Goal: Task Accomplishment & Management: Complete application form

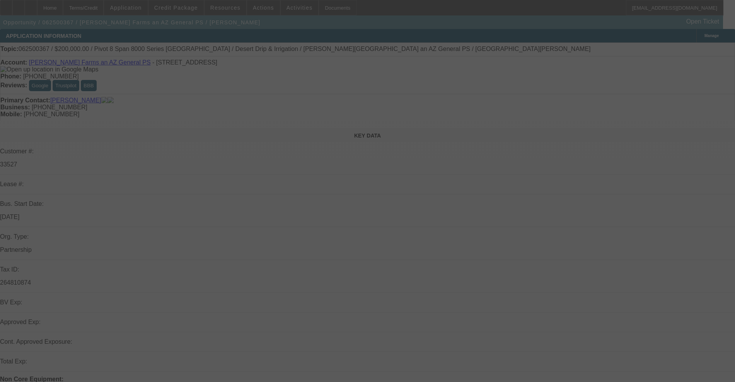
select select "0"
select select "2"
select select "0.1"
select select "4"
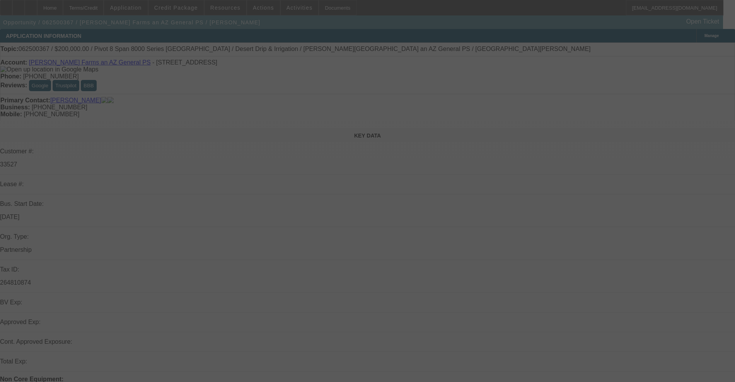
select select "0"
select select "2"
select select "0.1"
select select "4"
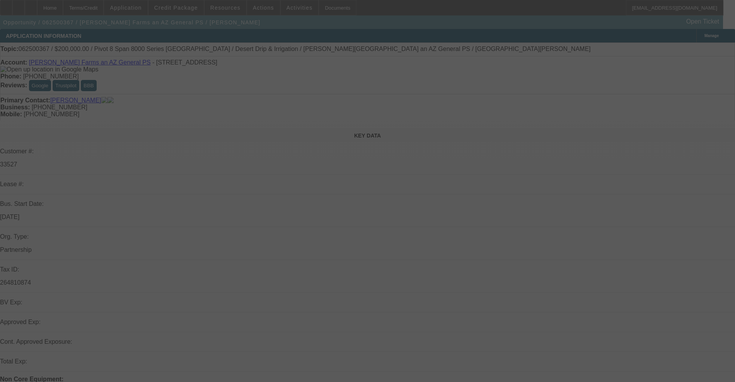
select select "0"
select select "2"
select select "0.1"
select select "4"
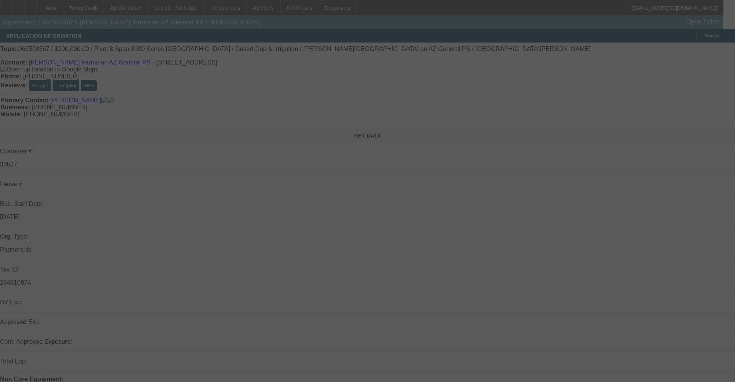
select select "0.1"
select select "0"
select select "6"
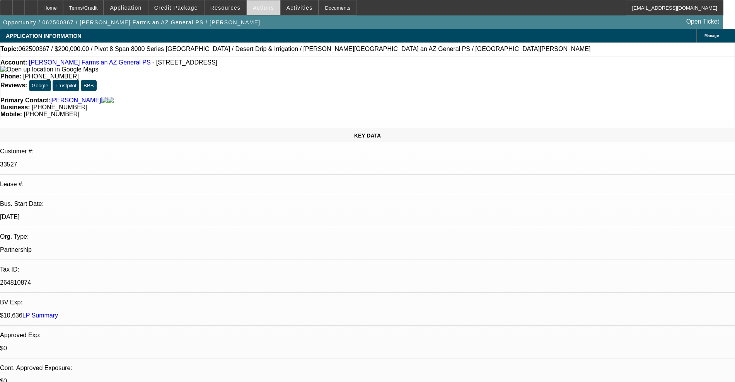
click at [259, 15] on span at bounding box center [263, 7] width 33 height 19
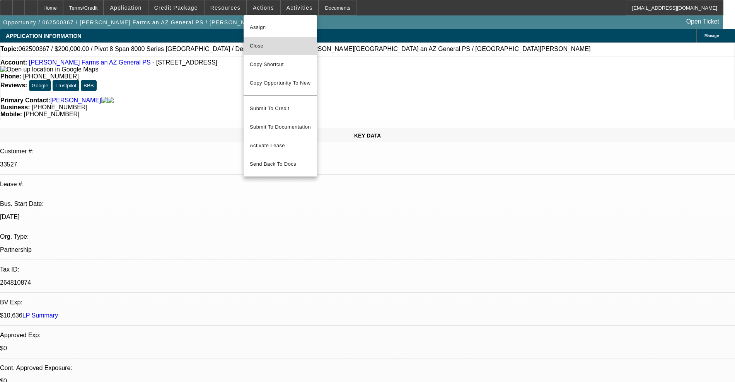
click at [262, 44] on span "Close" at bounding box center [280, 45] width 61 height 9
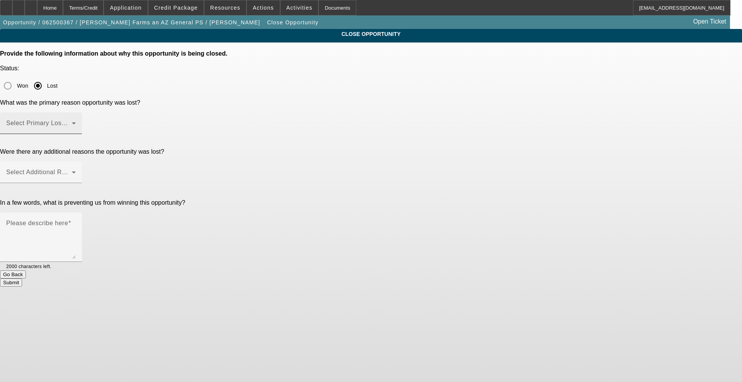
click at [72, 122] on span at bounding box center [39, 126] width 66 height 9
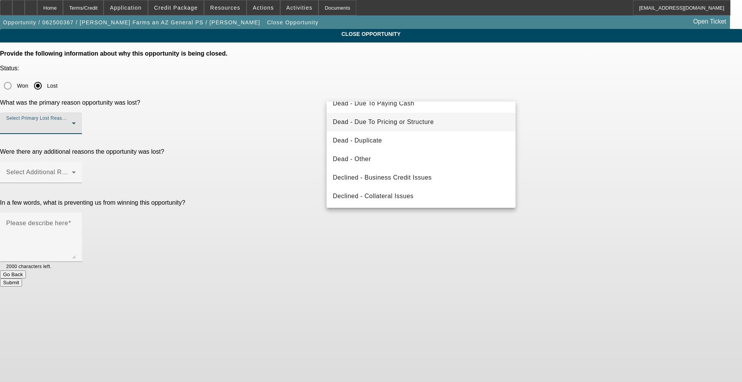
scroll to position [97, 0]
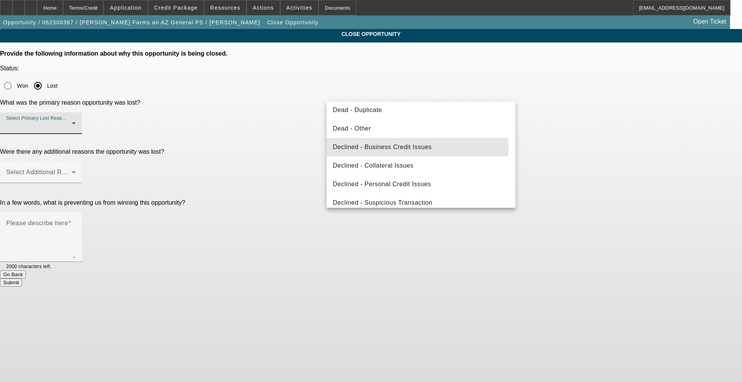
click at [375, 147] on span "Declined - Business Credit Issues" at bounding box center [382, 147] width 99 height 9
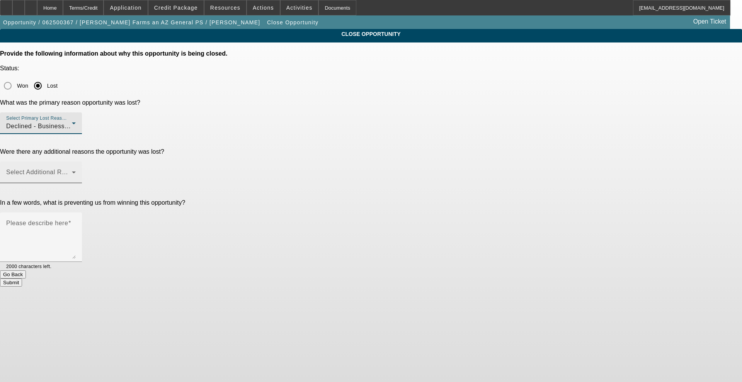
click at [72, 171] on span at bounding box center [39, 175] width 66 height 9
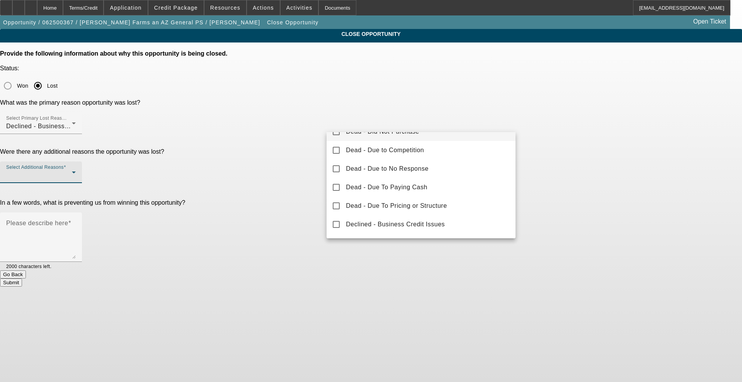
scroll to position [48, 0]
click at [401, 227] on span "Declined - Collateral Issues" at bounding box center [386, 226] width 81 height 9
click at [307, 111] on div at bounding box center [371, 191] width 742 height 382
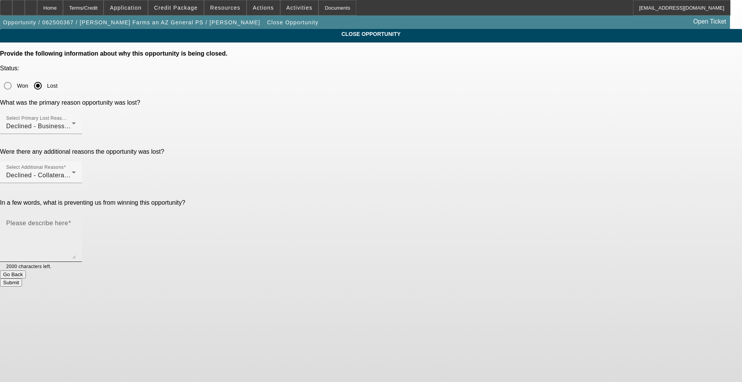
click at [68, 220] on mat-label "Please describe here" at bounding box center [37, 223] width 62 height 7
click at [76, 222] on textarea "Please describe here" at bounding box center [41, 240] width 70 height 37
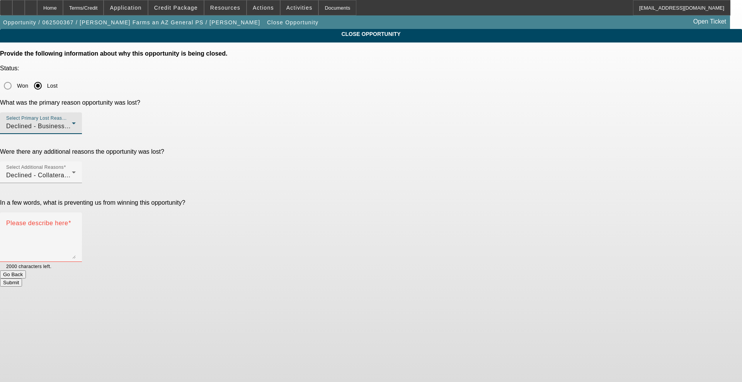
click at [105, 123] on span "Declined - Business Credit Issues" at bounding box center [55, 126] width 99 height 7
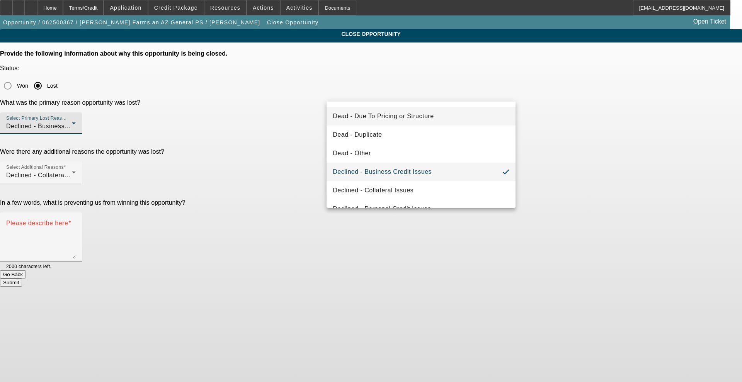
scroll to position [94, 0]
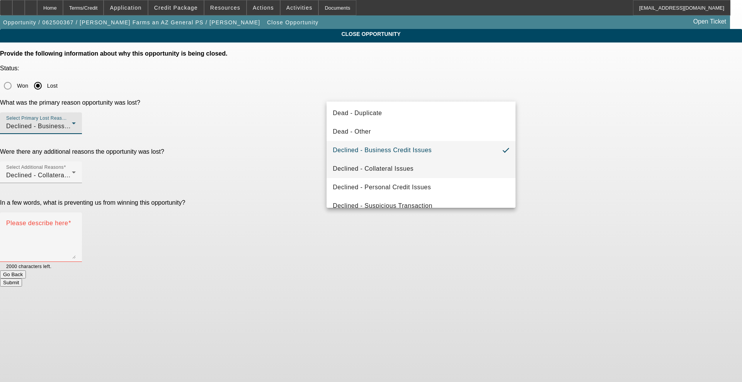
click at [391, 166] on span "Declined - Collateral Issues" at bounding box center [373, 168] width 81 height 9
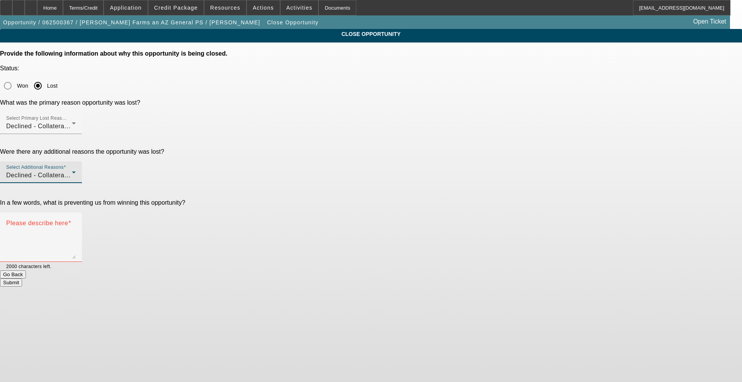
click at [87, 172] on span "Declined - Collateral Issues" at bounding box center [46, 175] width 81 height 7
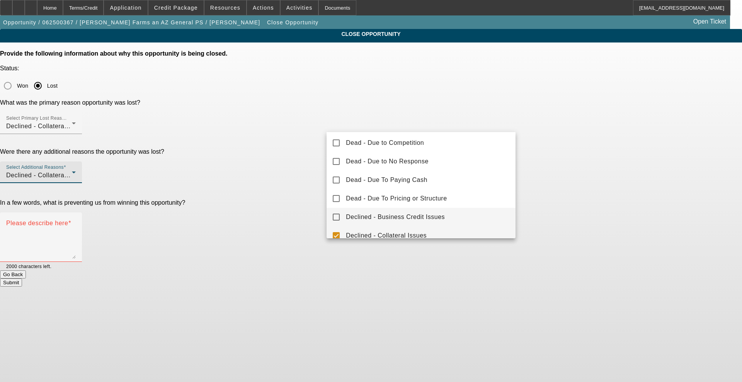
scroll to position [0, 0]
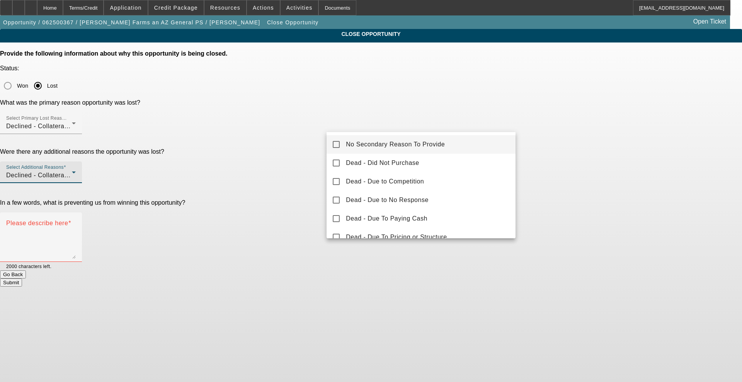
click at [376, 145] on span "No Secondary Reason To Provide" at bounding box center [395, 144] width 99 height 9
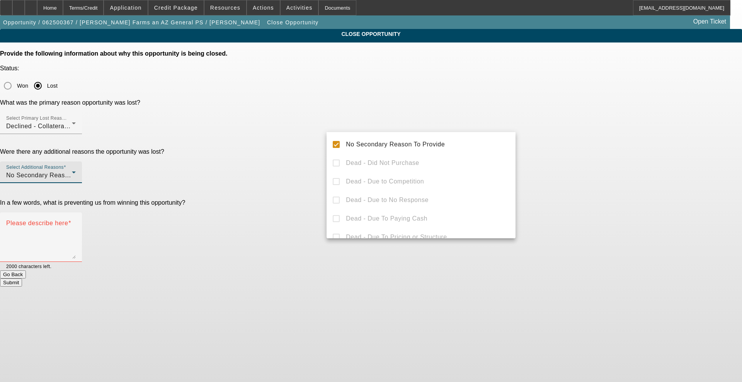
click at [312, 125] on div at bounding box center [371, 191] width 742 height 382
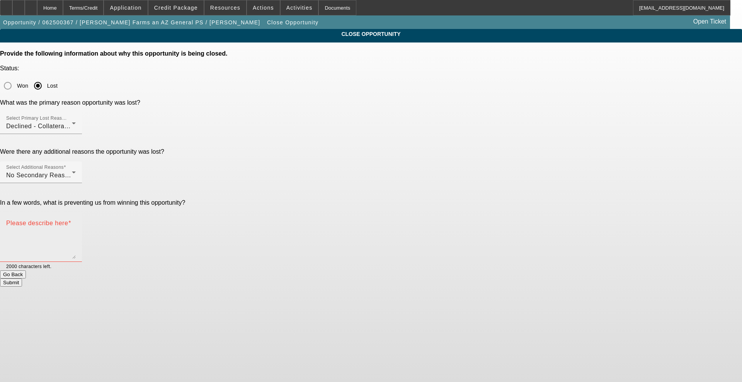
click at [76, 222] on textarea "Please describe here" at bounding box center [41, 240] width 70 height 37
type textarea "couldnt find a home for this equipment"
click at [22, 279] on button "Submit" at bounding box center [11, 283] width 22 height 8
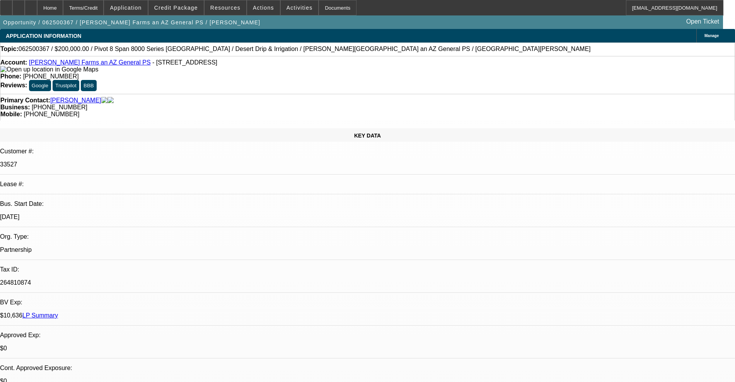
select select "0"
select select "2"
select select "0.1"
select select "4"
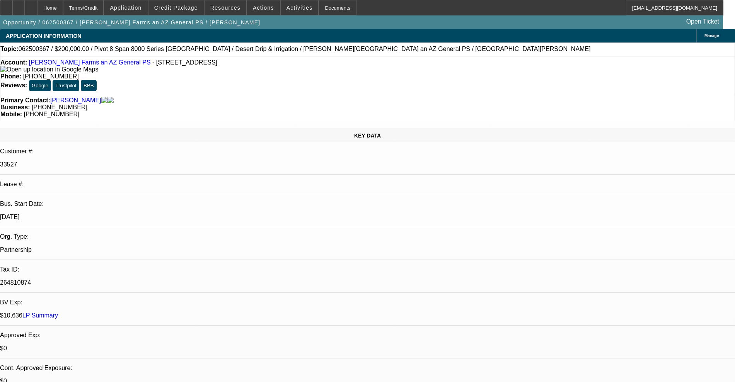
select select "0"
select select "2"
select select "0.1"
select select "4"
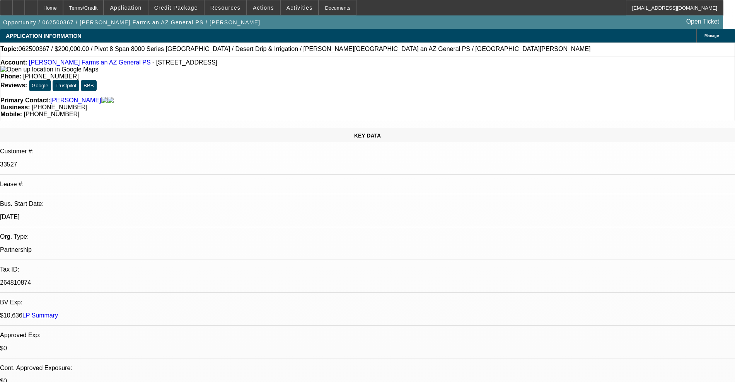
select select "0"
select select "2"
select select "0.1"
select select "4"
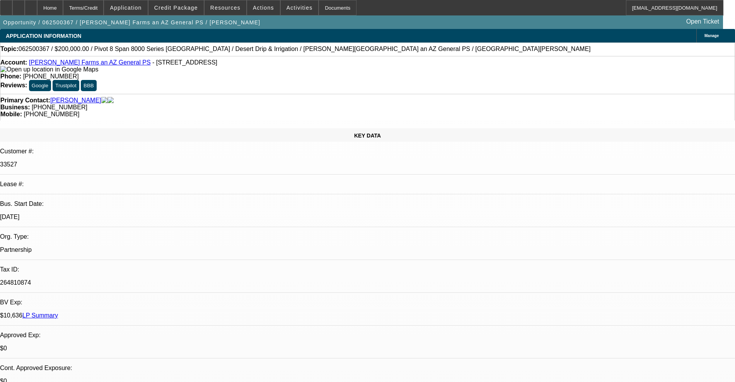
select select "0.1"
select select "0"
select select "6"
click at [78, 66] on link "[PERSON_NAME] Farms an AZ General PS" at bounding box center [90, 62] width 122 height 7
